Goal: Transaction & Acquisition: Purchase product/service

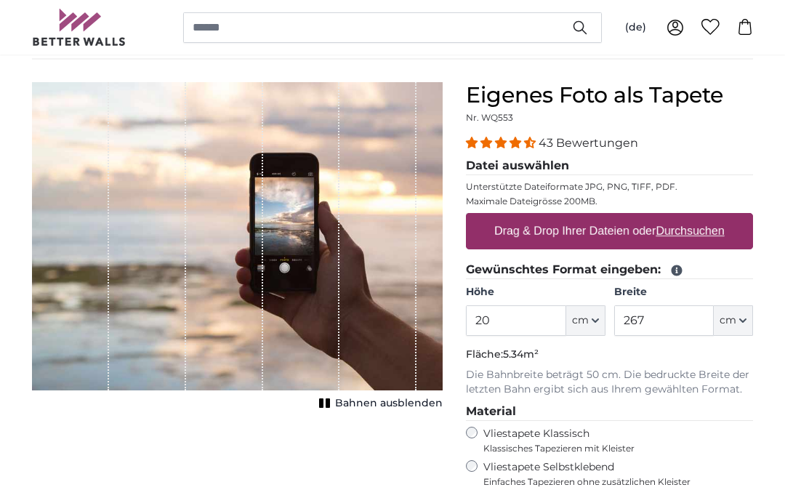
scroll to position [107, 0]
type input "250"
click at [666, 321] on input "267" at bounding box center [664, 320] width 100 height 31
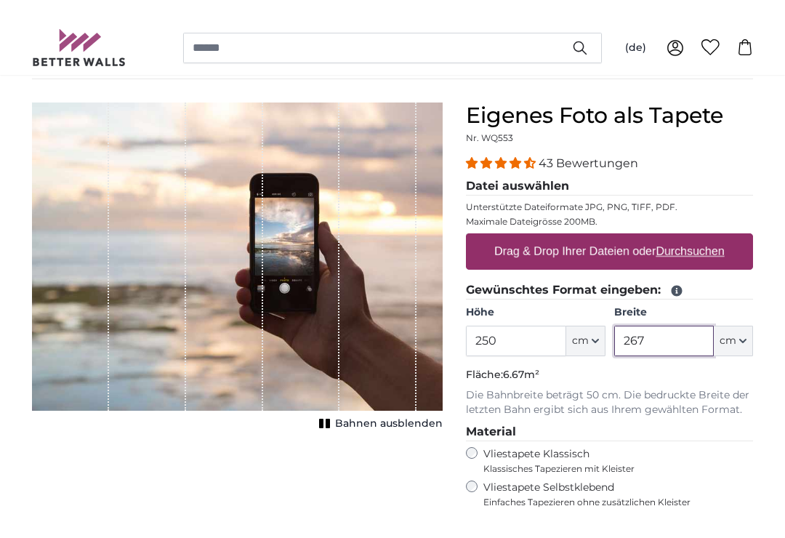
scroll to position [106, 0]
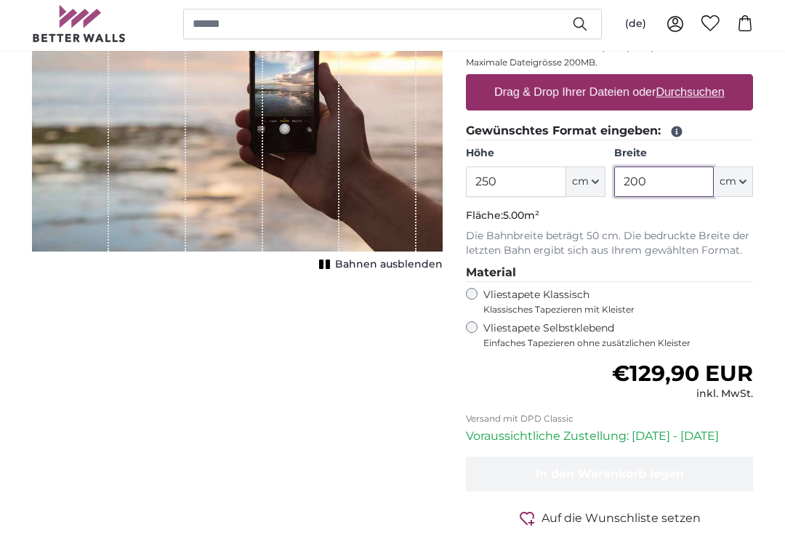
scroll to position [242, 0]
type input "200"
click at [485, 341] on span "Einfaches Tapezieren ohne zusätzlichen Kleister" at bounding box center [618, 347] width 270 height 12
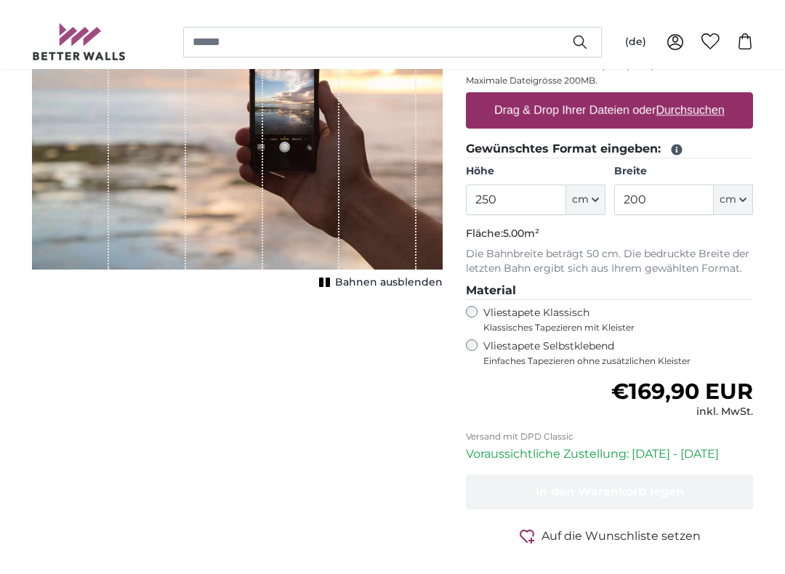
scroll to position [246, 0]
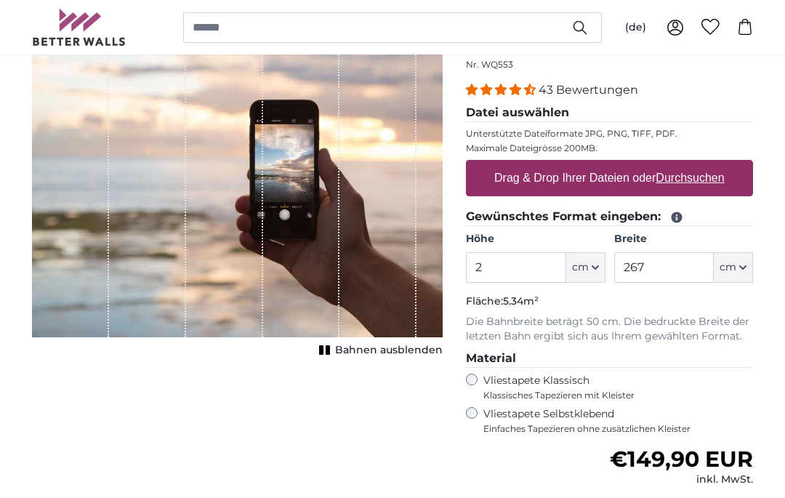
scroll to position [160, 0]
type input "250"
click at [673, 270] on input "267" at bounding box center [664, 267] width 100 height 31
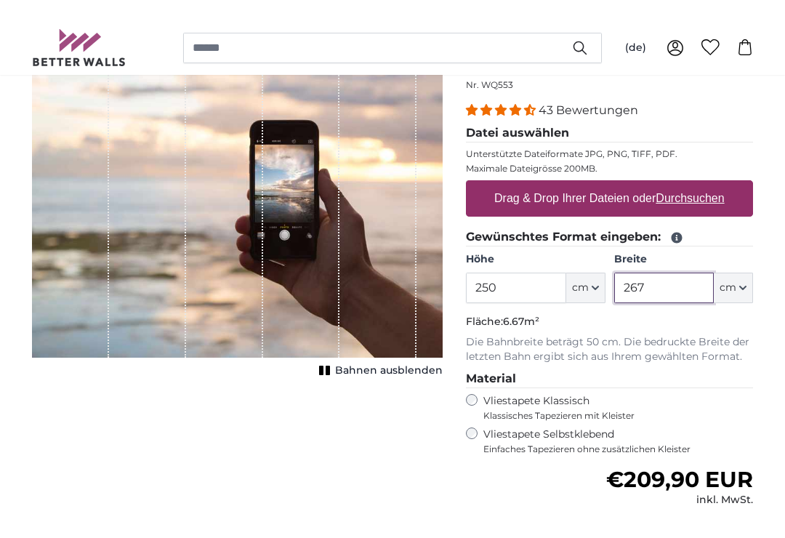
scroll to position [159, 0]
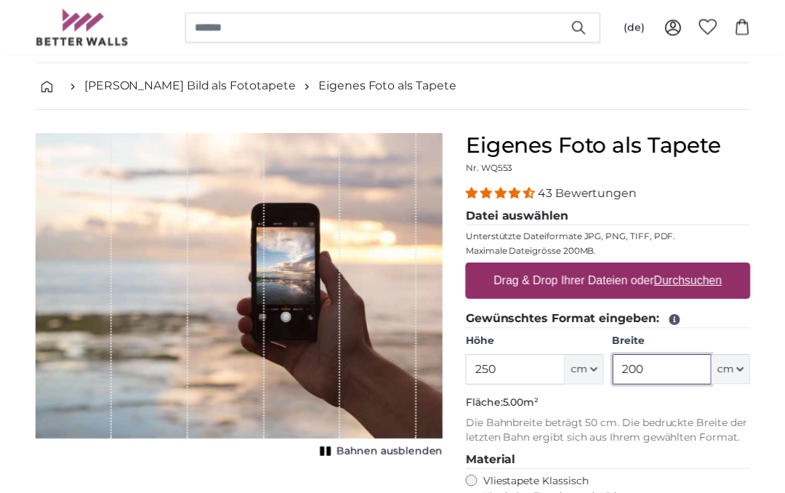
scroll to position [55, 0]
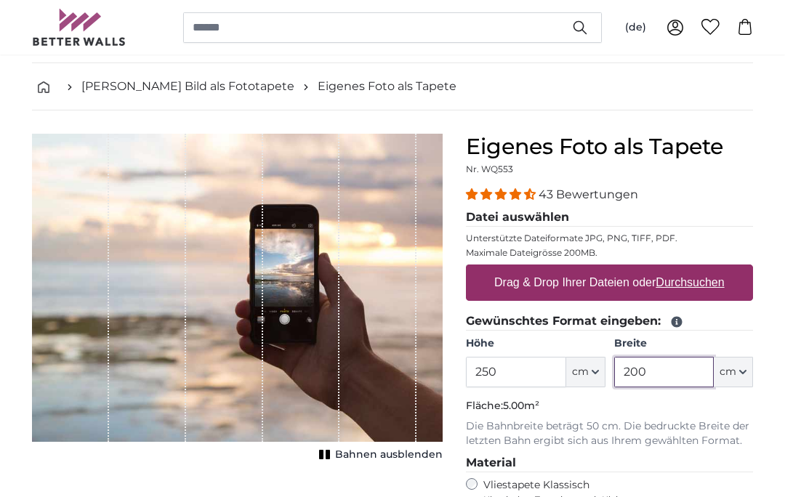
type input "200"
click at [703, 286] on u "Durchsuchen" at bounding box center [691, 282] width 68 height 12
click at [703, 269] on input "Drag & Drop Ihrer Dateien oder Durchsuchen" at bounding box center [609, 267] width 287 height 4
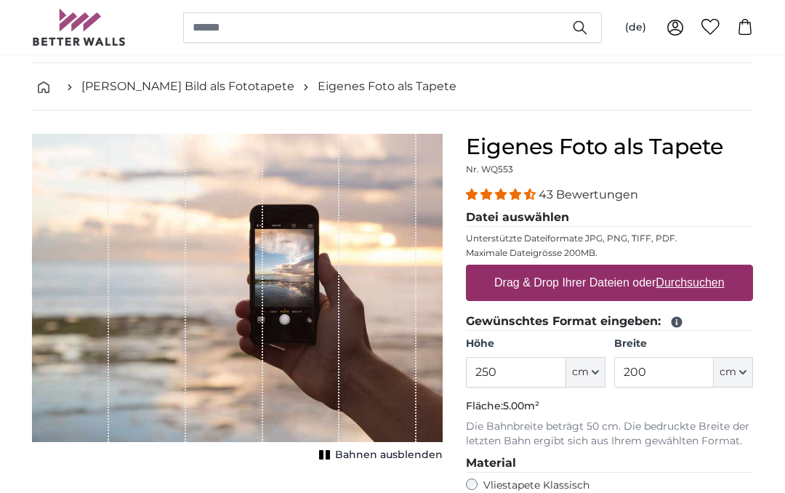
type input "**********"
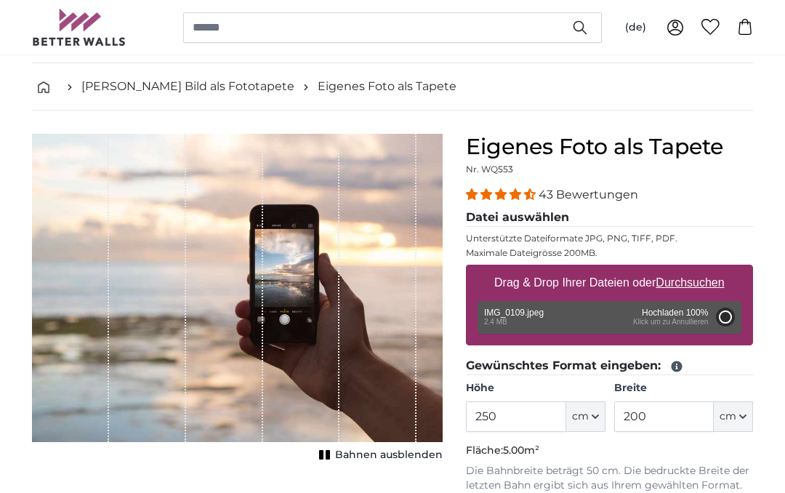
type input "200"
type input "266"
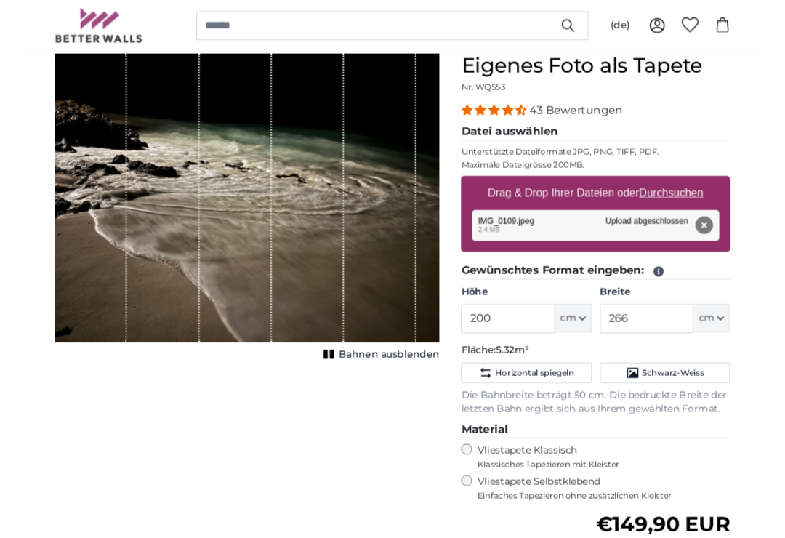
scroll to position [132, 0]
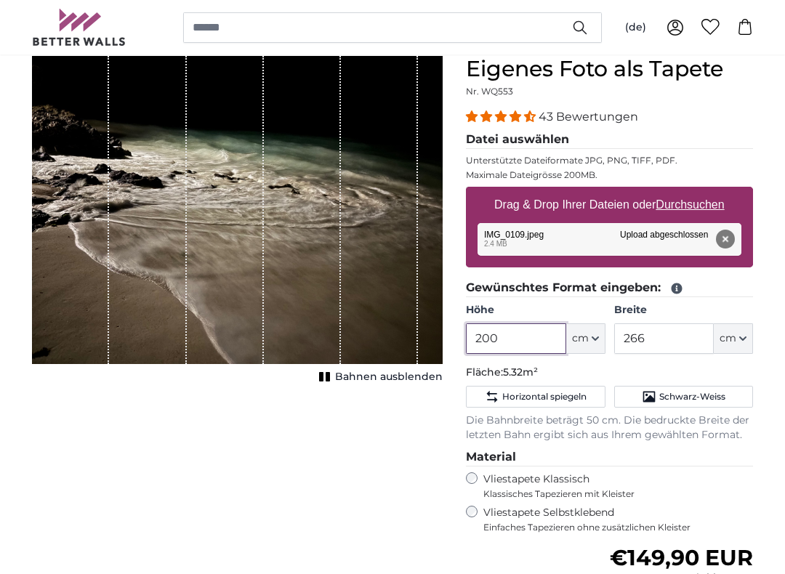
click at [537, 335] on input "200" at bounding box center [516, 339] width 100 height 31
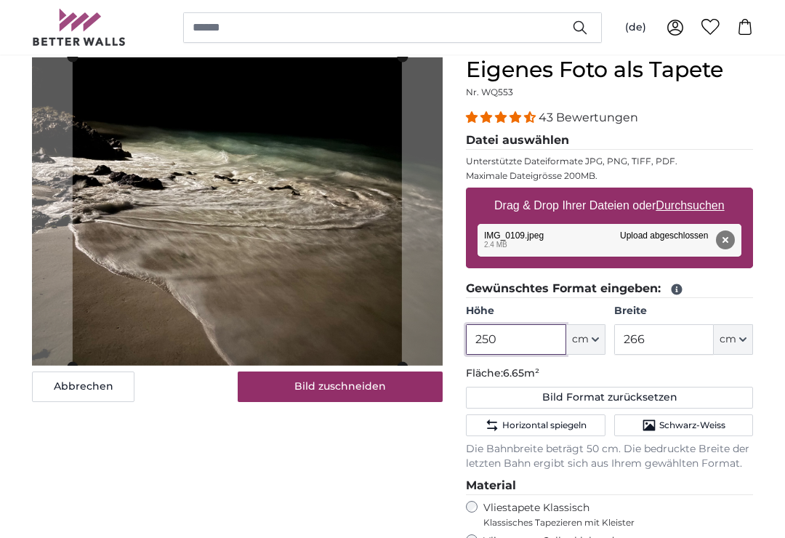
type input "250"
click at [670, 334] on input "266" at bounding box center [664, 339] width 100 height 31
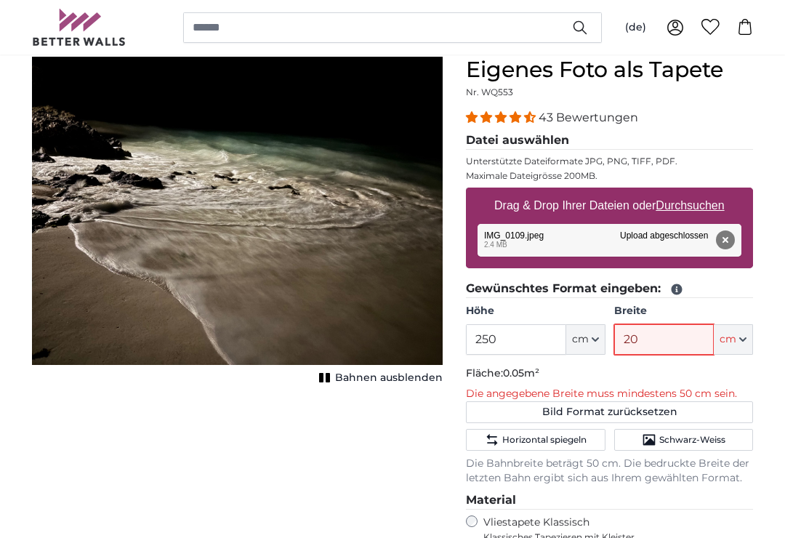
type input "200"
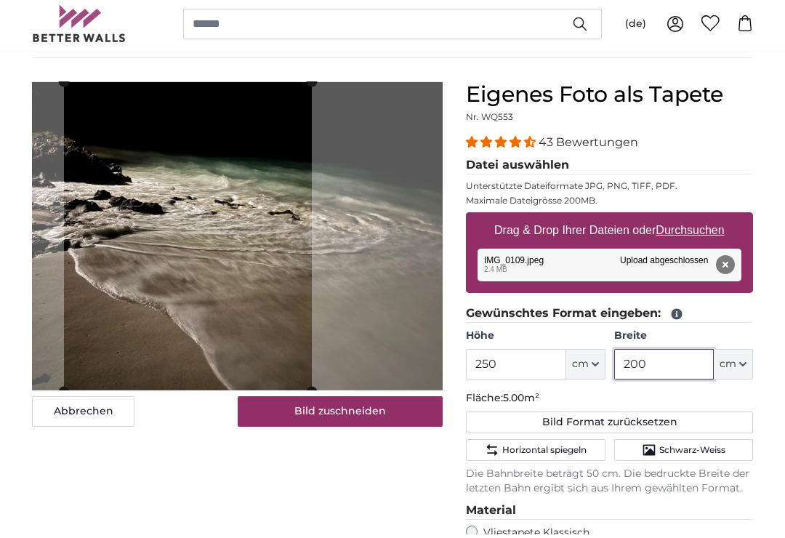
scroll to position [108, 0]
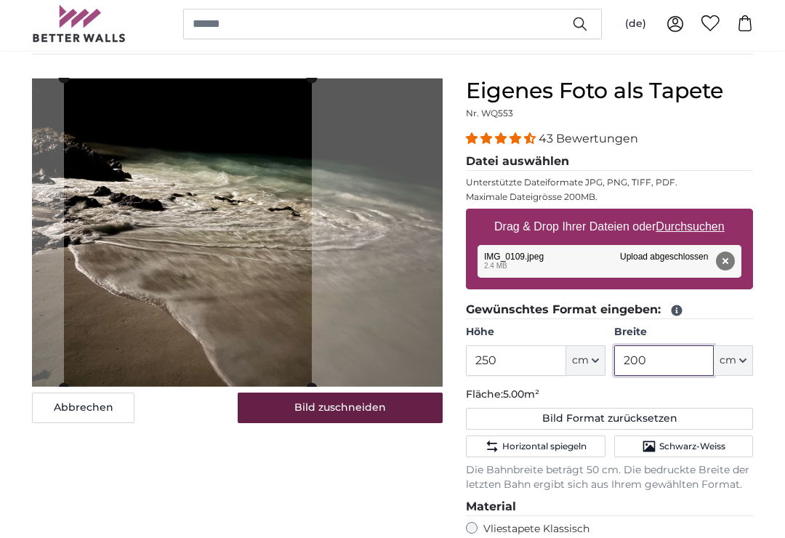
type input "200"
click at [335, 409] on button "Bild zuschneiden" at bounding box center [341, 411] width 206 height 31
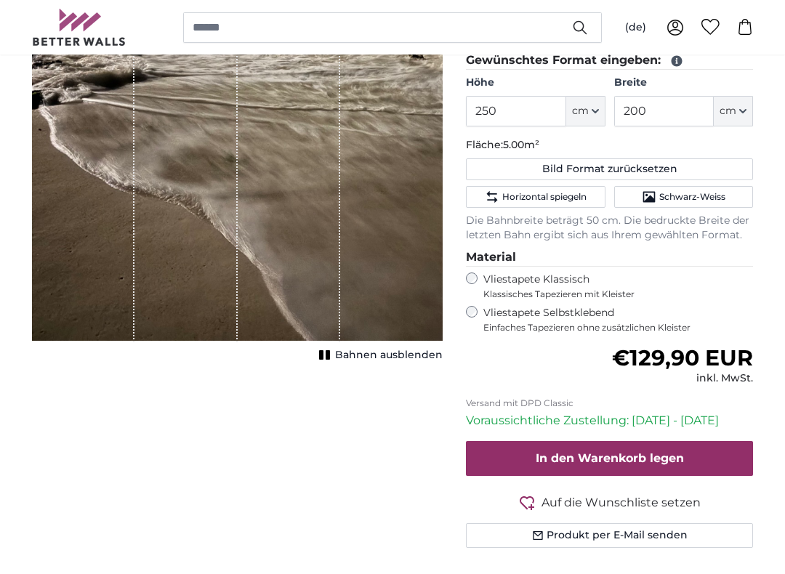
scroll to position [361, 0]
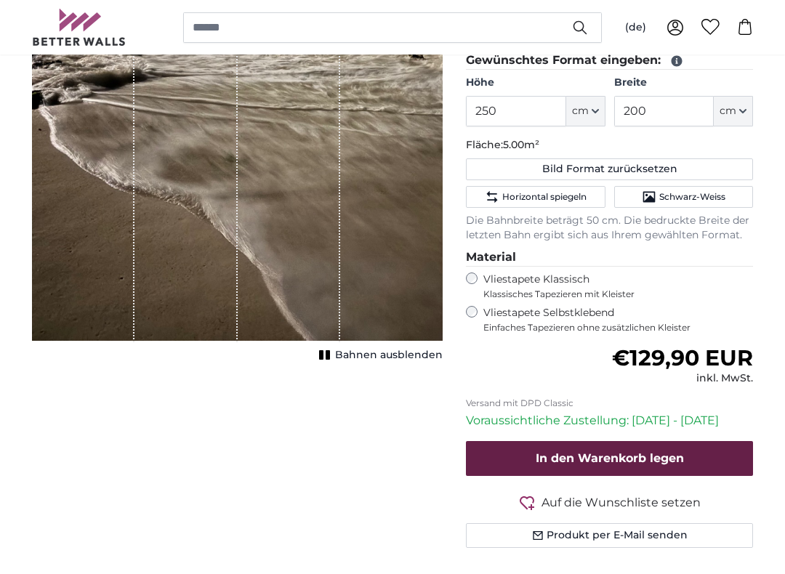
click at [611, 454] on span "In den Warenkorb legen" at bounding box center [610, 459] width 148 height 14
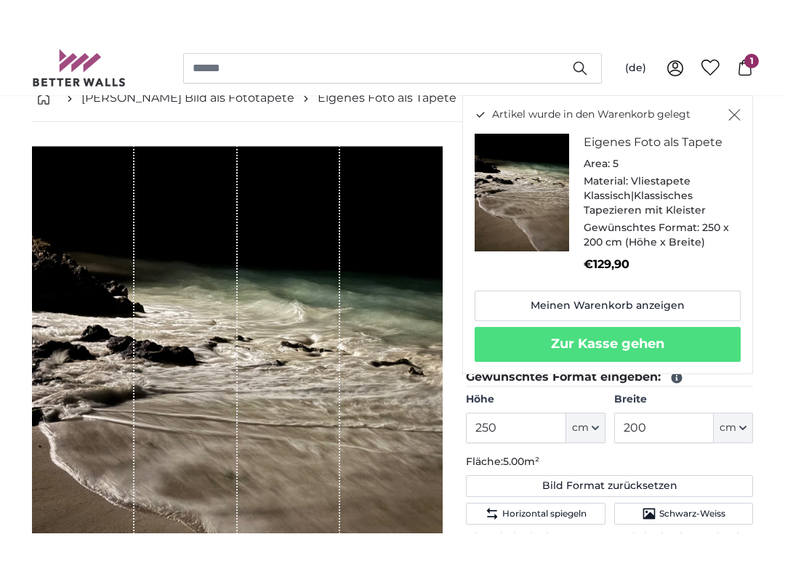
scroll to position [136, 0]
